Goal: Navigation & Orientation: Find specific page/section

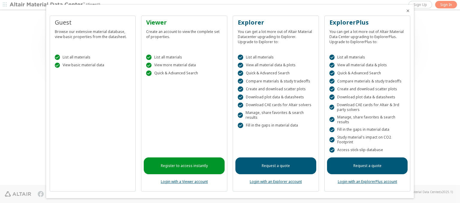
click at [405, 11] on icon "Close" at bounding box center [407, 10] width 5 height 5
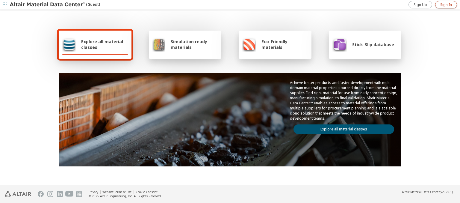
click at [446, 4] on span "Sign In" at bounding box center [446, 4] width 12 height 5
click at [102, 44] on span "Explore all material classes" at bounding box center [104, 44] width 47 height 11
click at [341, 127] on link "Explore all material classes" at bounding box center [343, 129] width 101 height 10
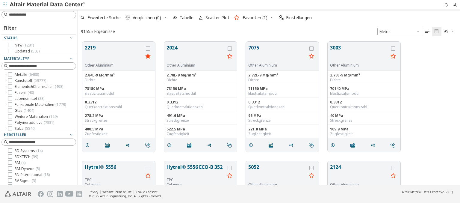
scroll to position [143, 377]
click at [48, 5] on img at bounding box center [48, 5] width 76 height 6
